Goal: Book appointment/travel/reservation

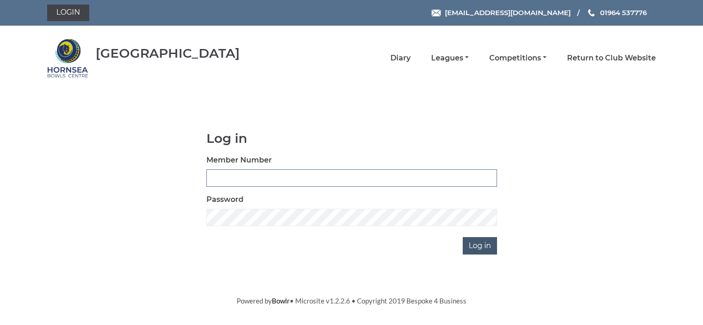
type input "0713"
click at [475, 247] on input "Log in" at bounding box center [479, 245] width 34 height 17
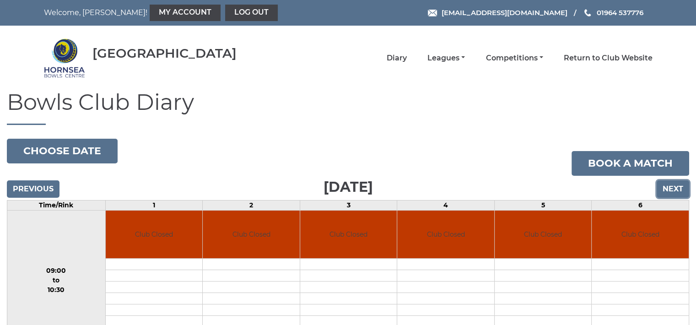
click at [673, 183] on input "Next" at bounding box center [672, 188] width 32 height 17
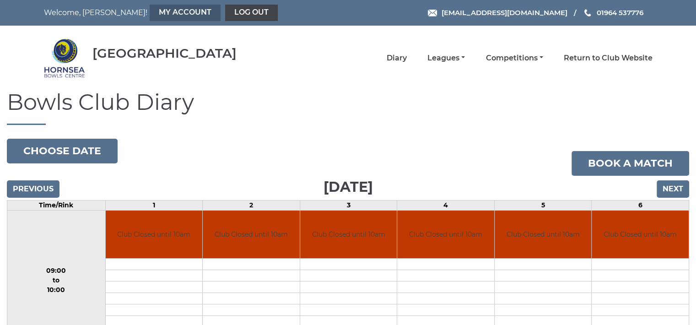
click at [150, 11] on link "My Account" at bounding box center [185, 13] width 71 height 16
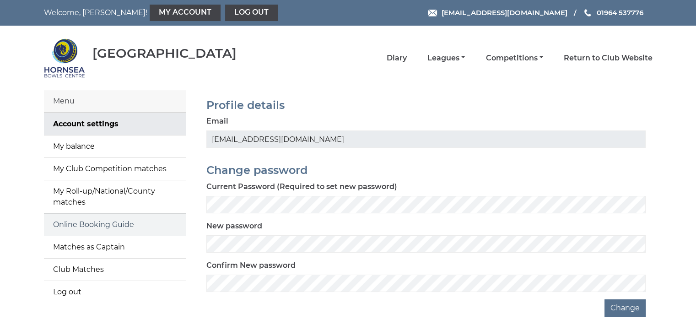
click at [134, 225] on link "Online Booking Guide" at bounding box center [115, 225] width 142 height 22
click at [574, 59] on link "Return to Club Website" at bounding box center [607, 59] width 89 height 10
click at [397, 56] on link "Diary" at bounding box center [396, 59] width 20 height 10
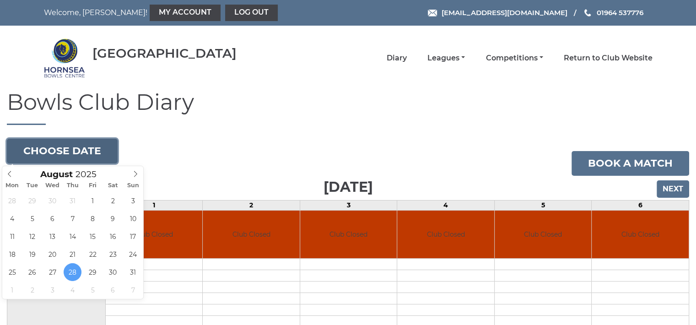
click at [89, 152] on button "Choose date" at bounding box center [62, 151] width 111 height 25
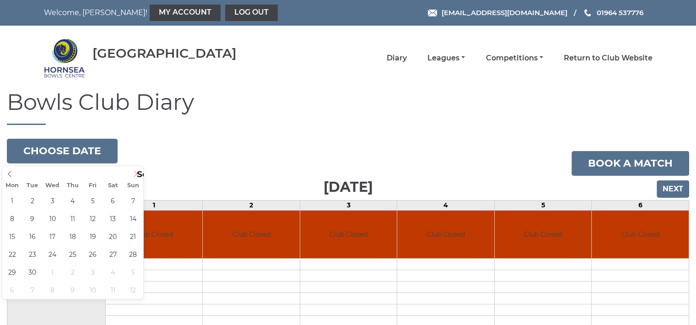
click at [135, 172] on icon at bounding box center [135, 174] width 3 height 6
type input "2025-09-05"
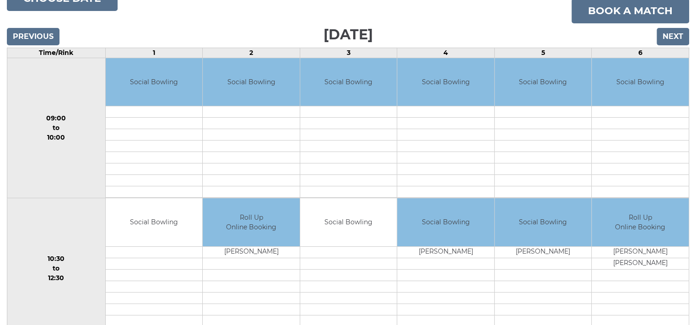
scroll to position [171, 0]
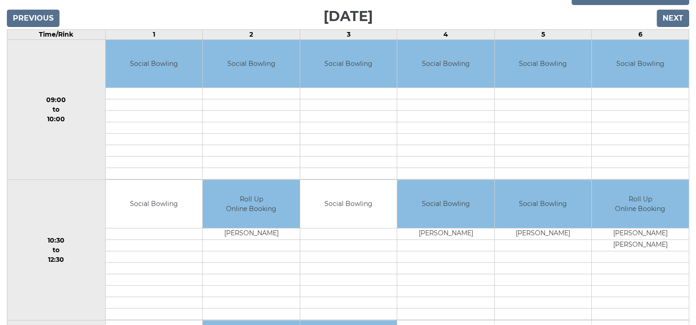
click at [348, 231] on td at bounding box center [348, 233] width 97 height 11
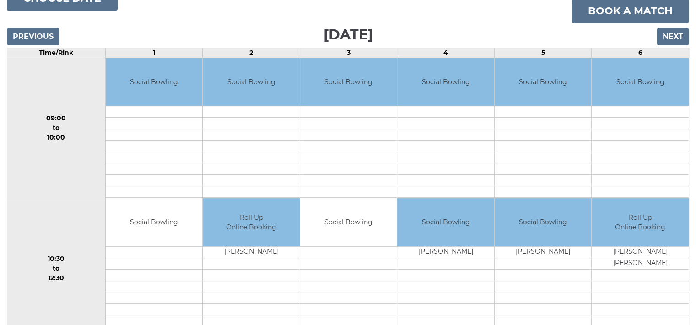
scroll to position [122, 0]
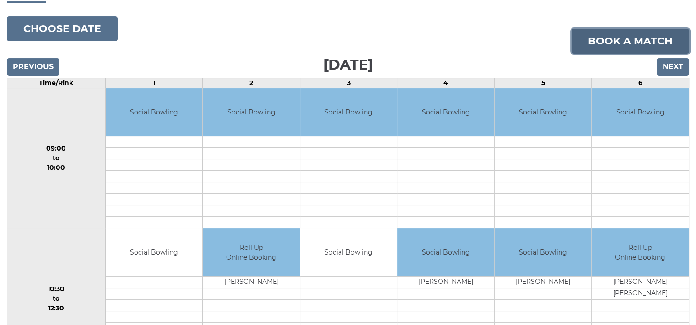
click at [635, 35] on link "Book a match" at bounding box center [630, 41] width 118 height 25
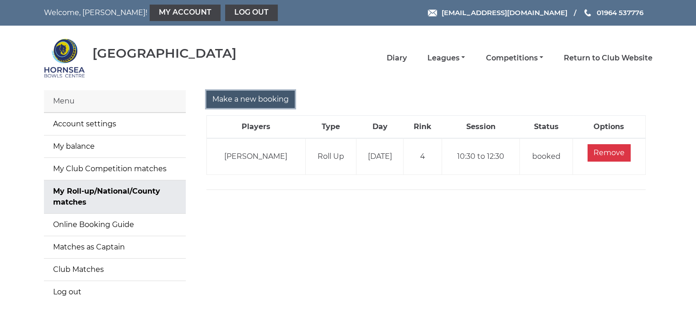
click at [273, 96] on input "Make a new booking" at bounding box center [250, 99] width 88 height 17
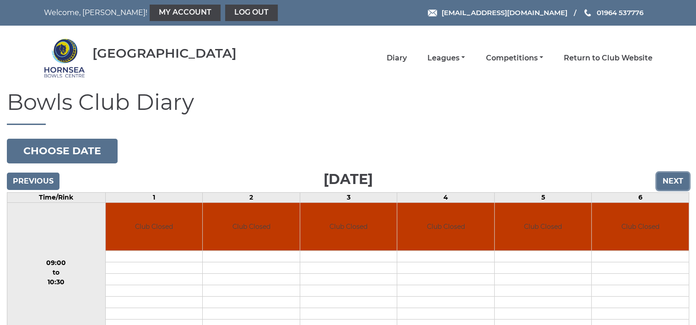
click at [671, 177] on input "Next" at bounding box center [672, 180] width 32 height 17
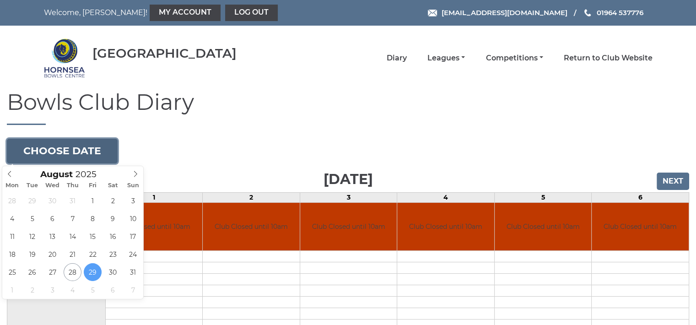
click at [91, 146] on button "Choose date" at bounding box center [62, 151] width 111 height 25
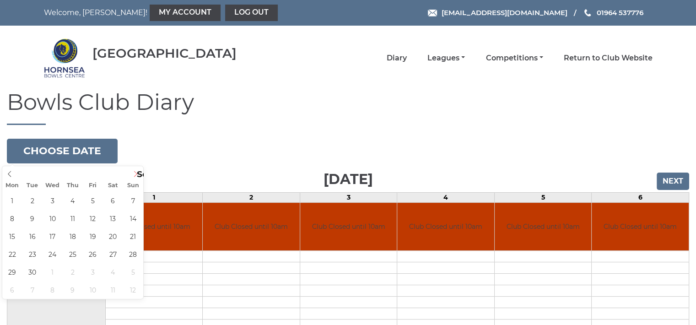
click at [134, 174] on icon at bounding box center [135, 174] width 6 height 6
type input "2025-09-05"
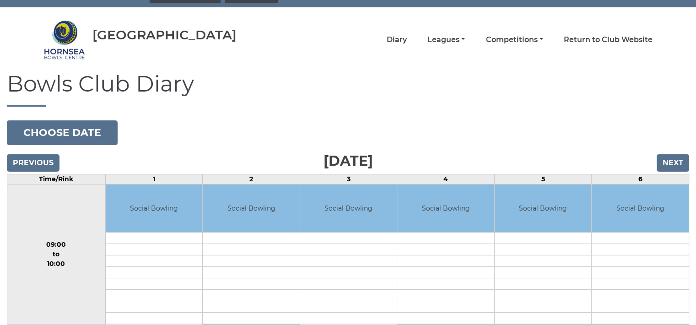
scroll to position [12, 0]
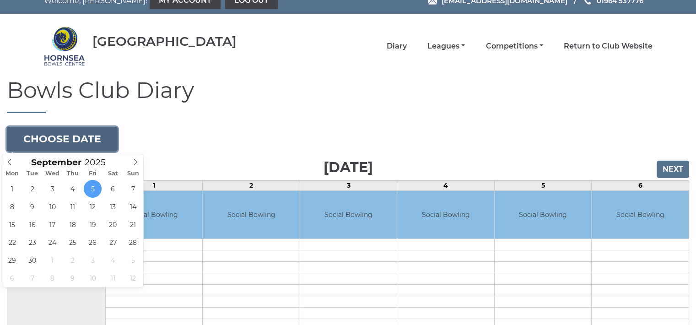
click at [111, 134] on button "Choose date" at bounding box center [62, 139] width 111 height 25
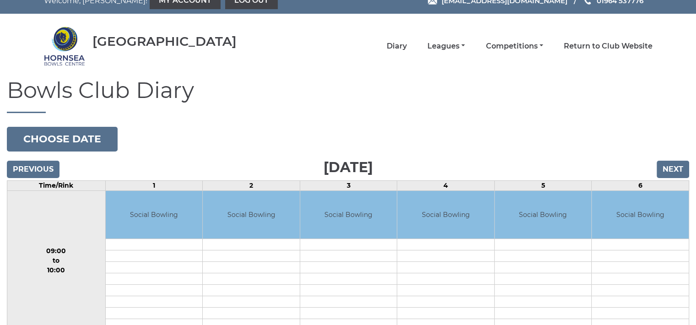
click at [35, 168] on input "Previous" at bounding box center [33, 169] width 53 height 17
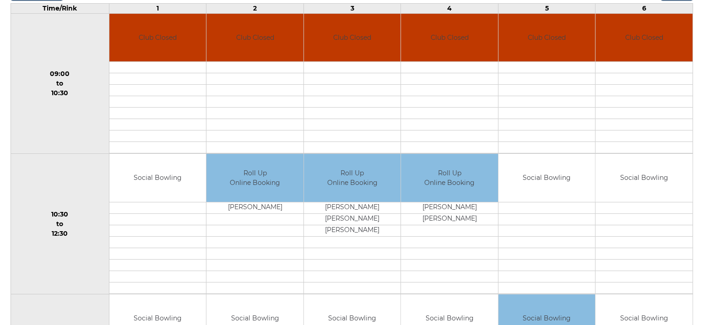
scroll to position [231, 0]
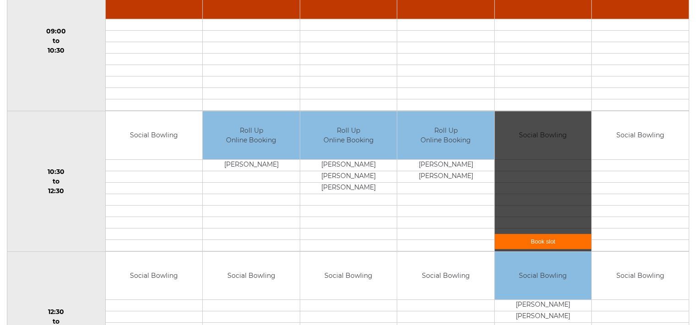
click at [538, 239] on link "Book slot" at bounding box center [542, 241] width 97 height 15
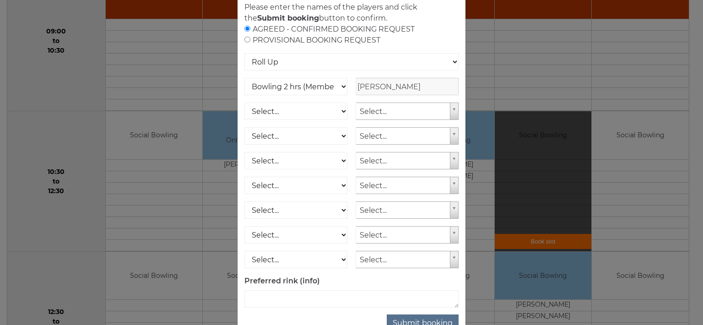
scroll to position [99, 0]
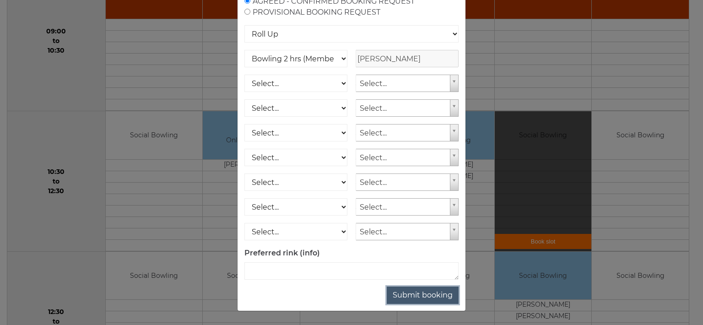
click at [415, 292] on button "Submit booking" at bounding box center [422, 294] width 72 height 17
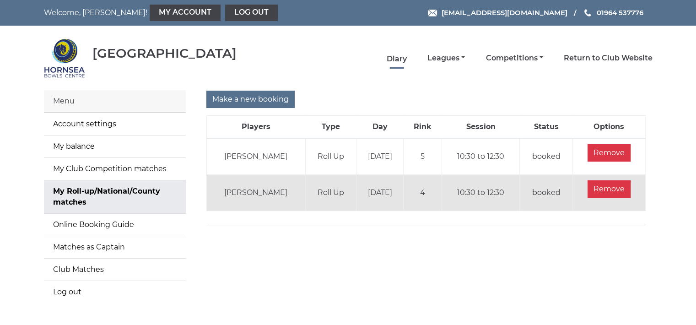
click at [402, 56] on link "Diary" at bounding box center [396, 59] width 20 height 10
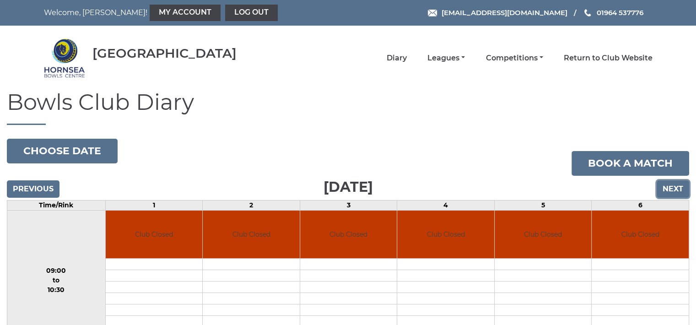
click at [666, 185] on input "Next" at bounding box center [672, 188] width 32 height 17
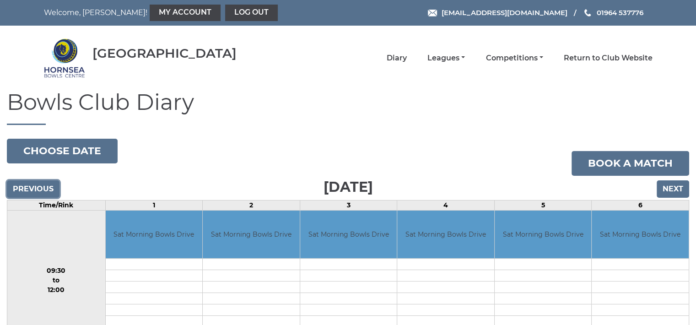
click at [42, 183] on input "Previous" at bounding box center [33, 188] width 53 height 17
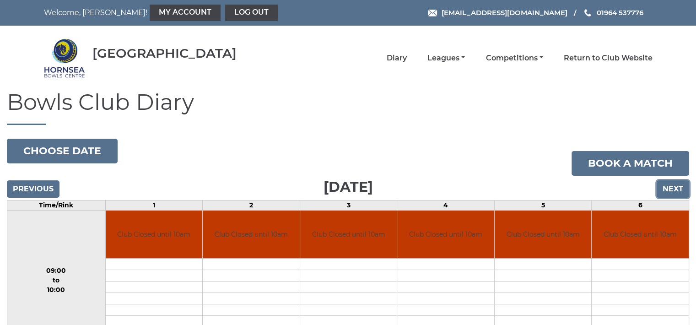
click at [673, 185] on input "Next" at bounding box center [672, 188] width 32 height 17
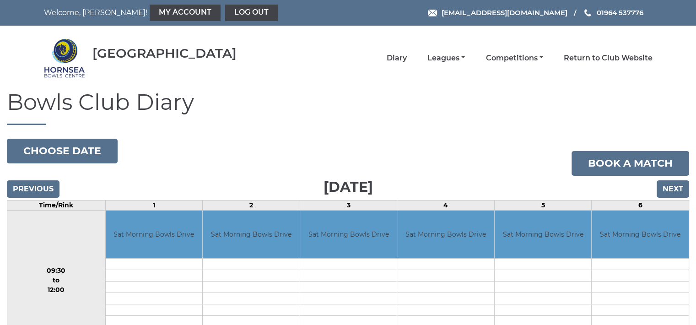
click at [673, 185] on input "Next" at bounding box center [672, 188] width 32 height 17
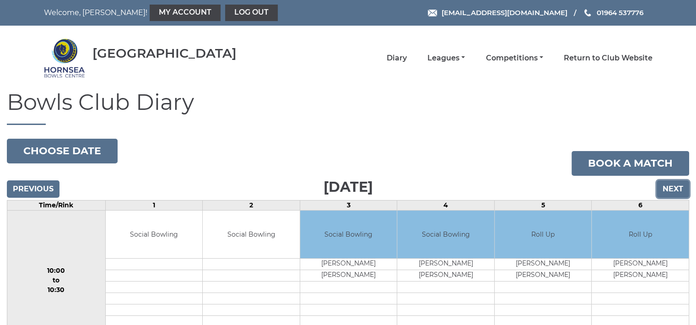
click at [673, 185] on input "Next" at bounding box center [672, 188] width 32 height 17
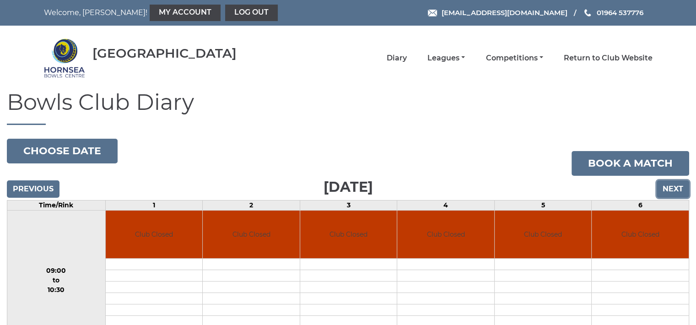
click at [673, 185] on input "Next" at bounding box center [672, 188] width 32 height 17
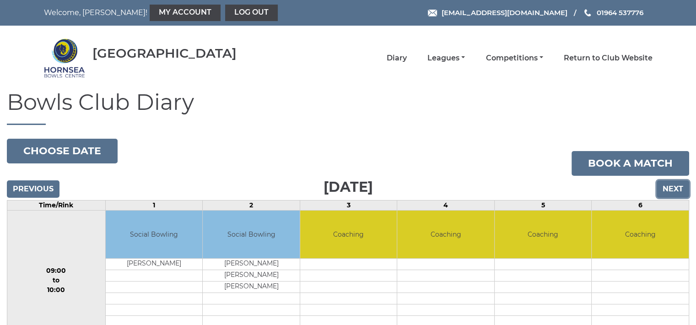
click at [673, 185] on input "Next" at bounding box center [672, 188] width 32 height 17
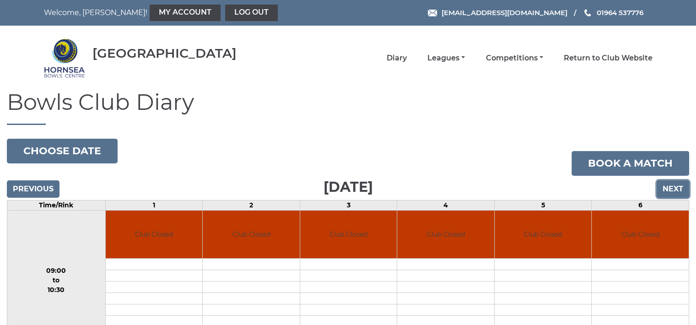
click at [673, 185] on input "Next" at bounding box center [672, 188] width 32 height 17
click at [152, 13] on link "My Account" at bounding box center [185, 13] width 71 height 16
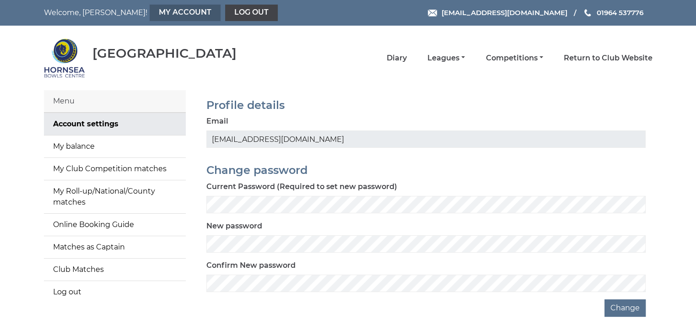
click at [150, 13] on link "My Account" at bounding box center [185, 13] width 71 height 16
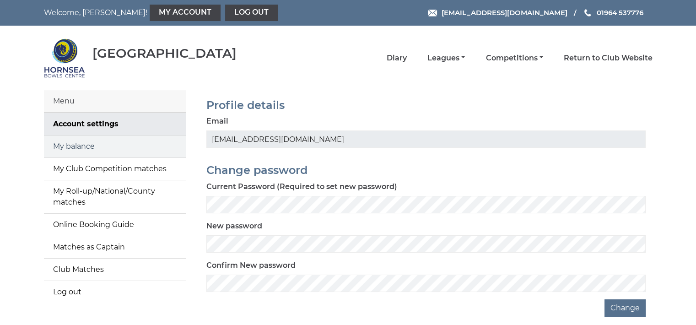
click at [102, 146] on link "My balance" at bounding box center [115, 146] width 142 height 22
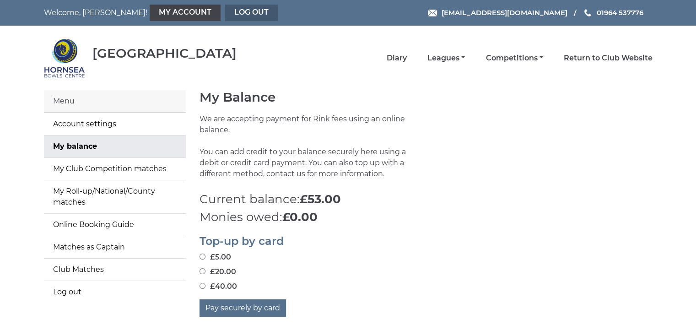
click at [225, 8] on link "Log out" at bounding box center [251, 13] width 53 height 16
